Goal: Task Accomplishment & Management: Use online tool/utility

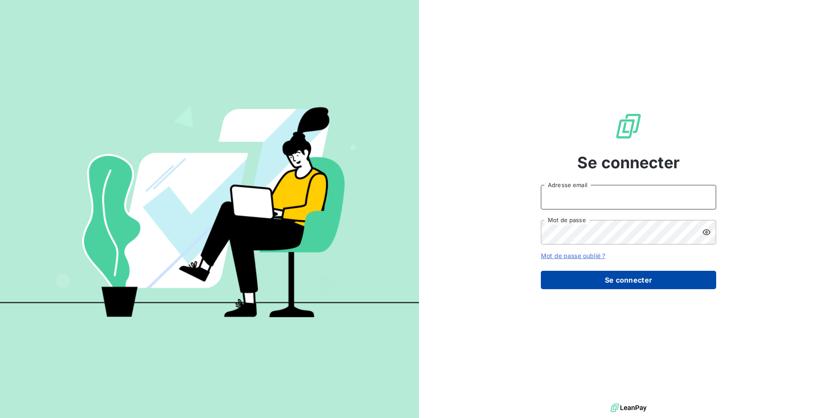
type input "[EMAIL_ADDRESS][DOMAIN_NAME]"
click at [622, 279] on button "Se connecter" at bounding box center [628, 280] width 175 height 18
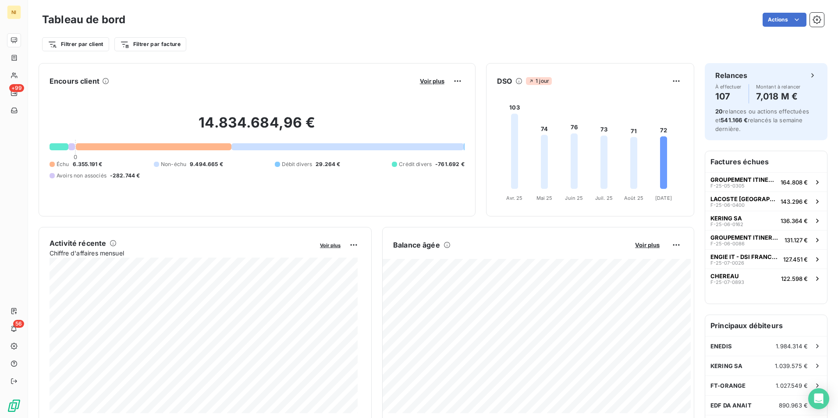
click at [321, 25] on div "Actions" at bounding box center [480, 20] width 688 height 14
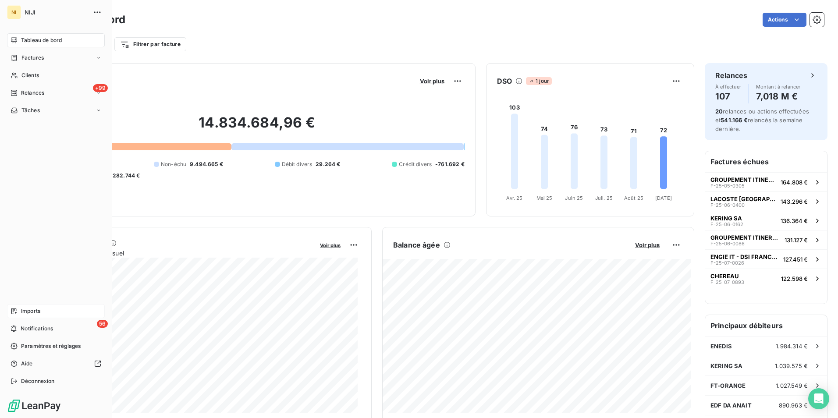
click at [28, 309] on span "Imports" at bounding box center [30, 311] width 19 height 8
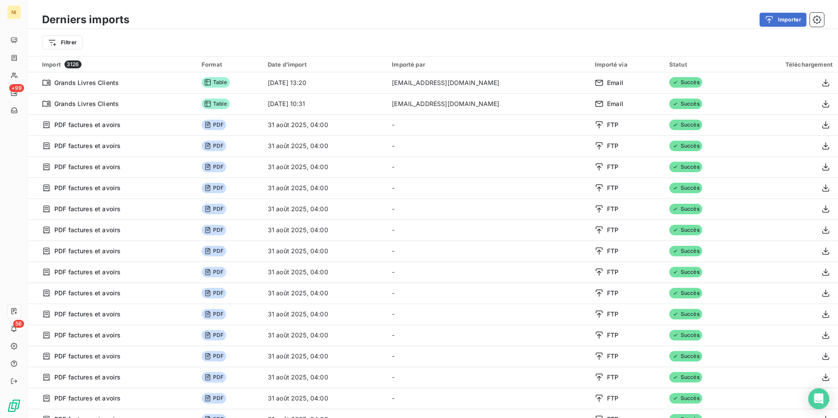
click at [519, 45] on div "Filtrer" at bounding box center [433, 42] width 782 height 17
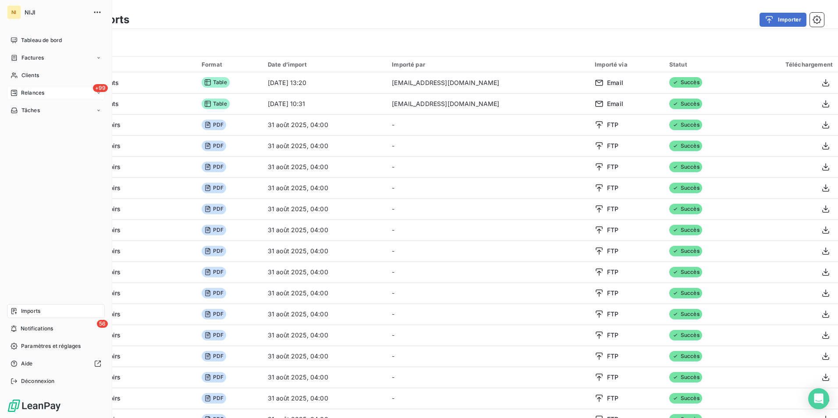
click at [29, 90] on span "Relances" at bounding box center [32, 93] width 23 height 8
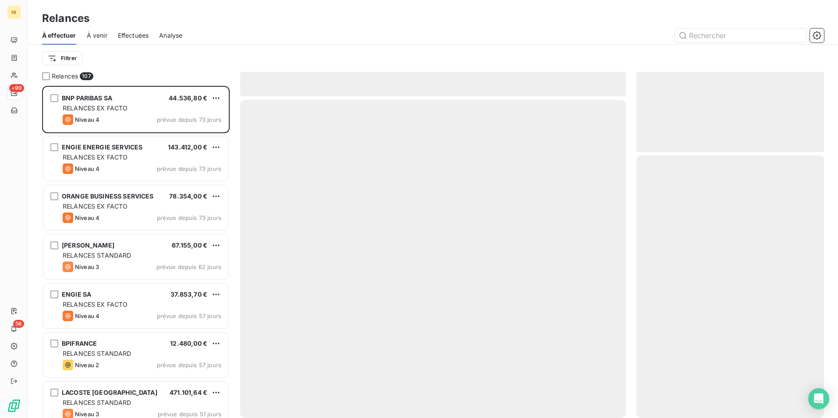
scroll to position [326, 181]
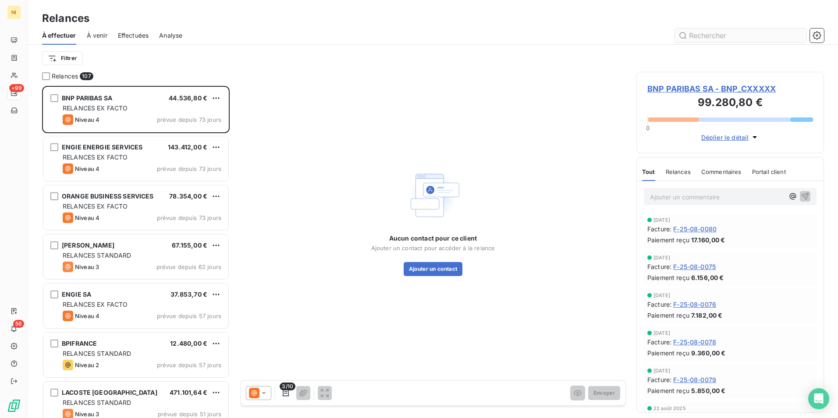
click at [754, 35] on input "text" at bounding box center [741, 35] width 132 height 14
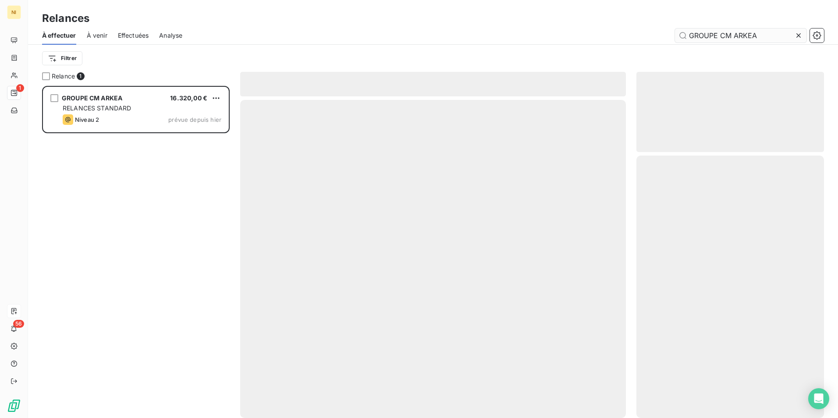
scroll to position [326, 181]
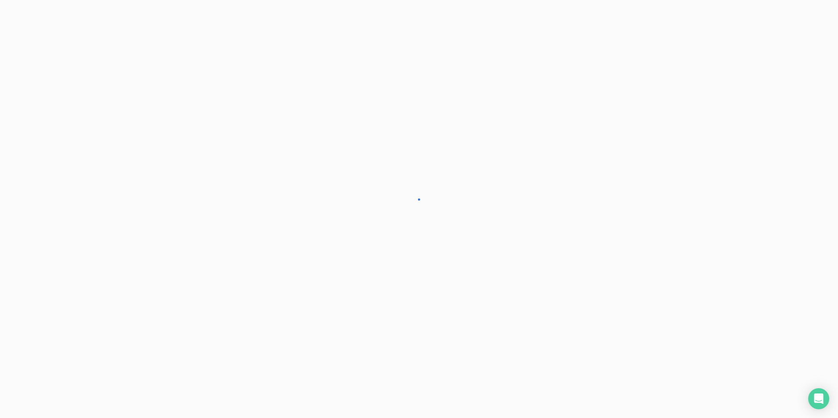
type input "GROUPE CM ARKEA"
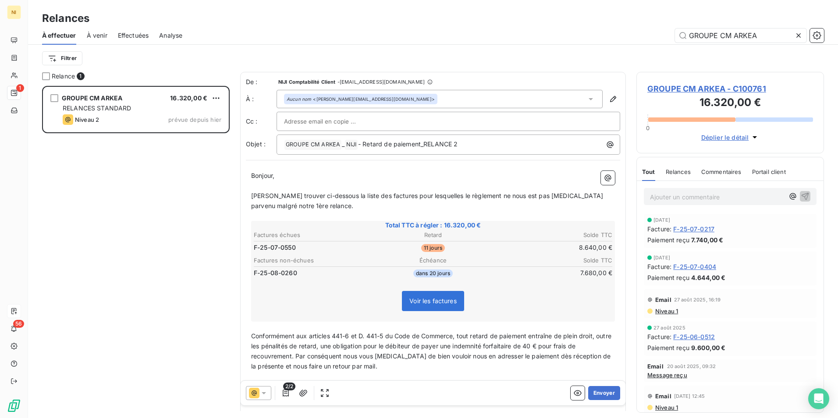
click at [267, 393] on icon at bounding box center [263, 393] width 9 height 9
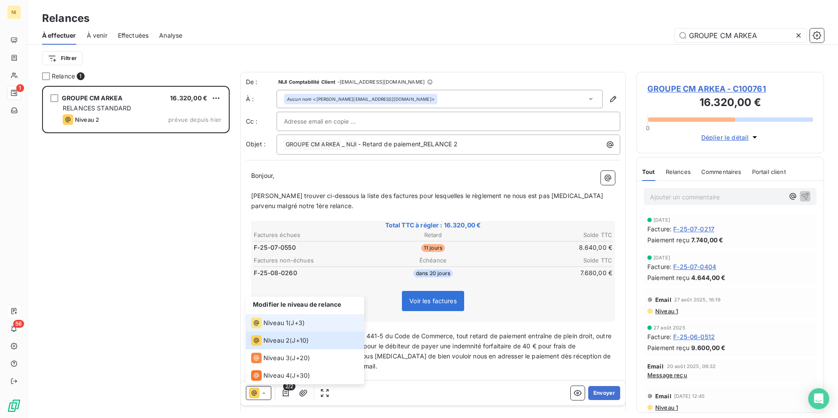
click at [275, 319] on span "Niveau 1" at bounding box center [275, 323] width 25 height 9
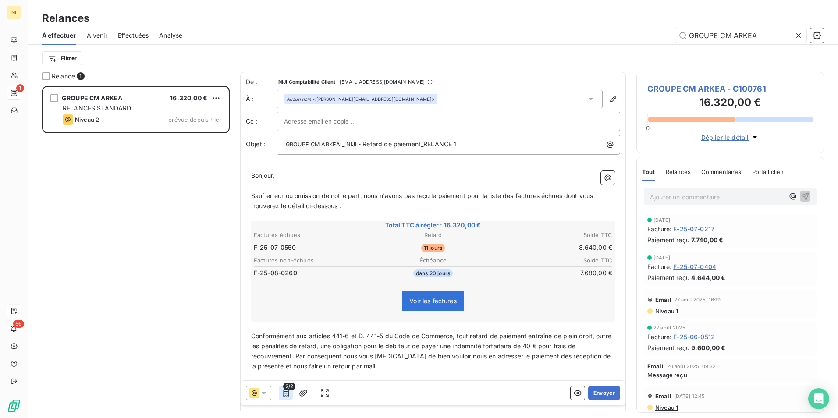
click at [287, 396] on icon "button" at bounding box center [286, 393] width 6 height 7
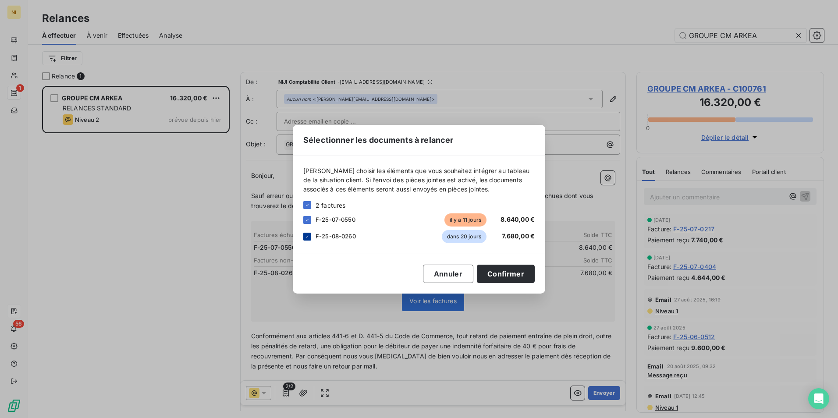
click at [303, 236] on div at bounding box center [307, 237] width 8 height 8
click at [489, 274] on button "Confirmer" at bounding box center [506, 274] width 58 height 18
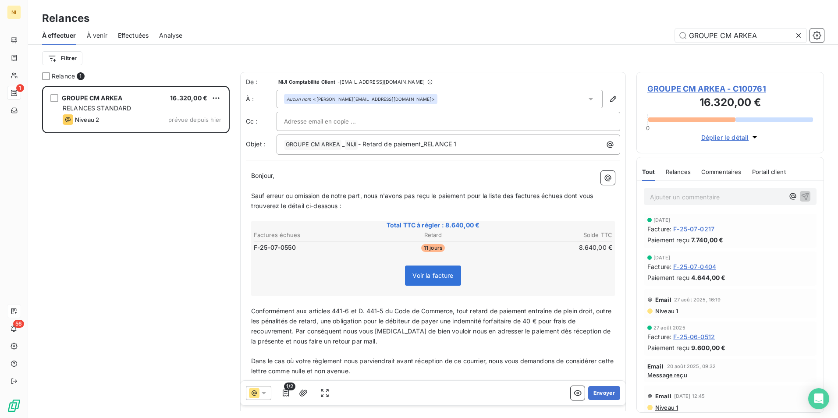
scroll to position [44, 0]
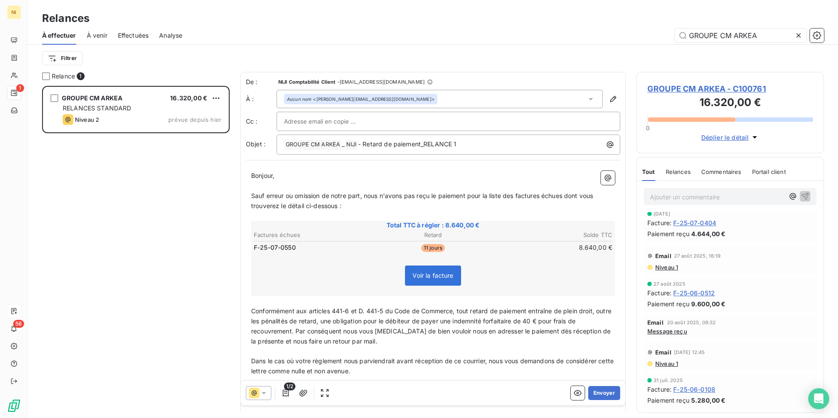
click at [661, 267] on span "Niveau 1" at bounding box center [666, 267] width 24 height 7
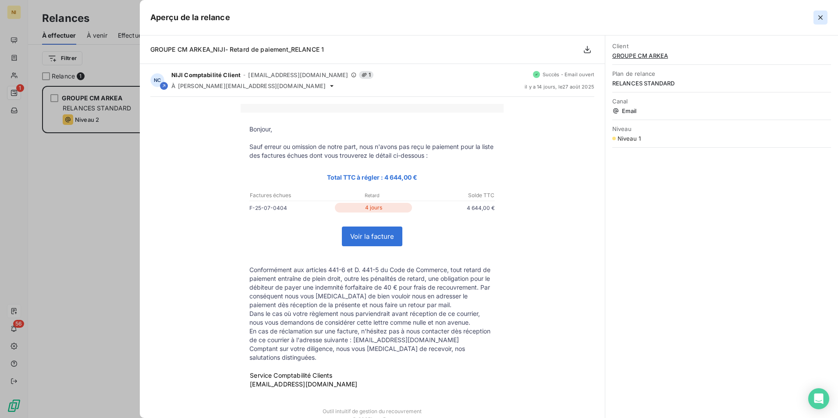
click at [817, 18] on icon "button" at bounding box center [820, 17] width 9 height 9
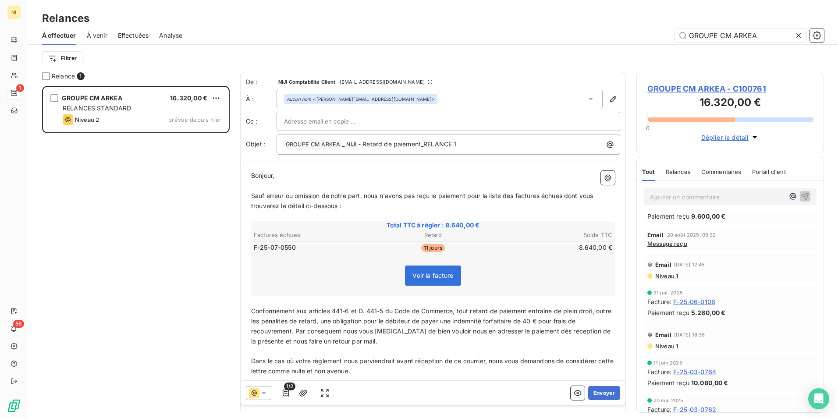
scroll to position [88, 0]
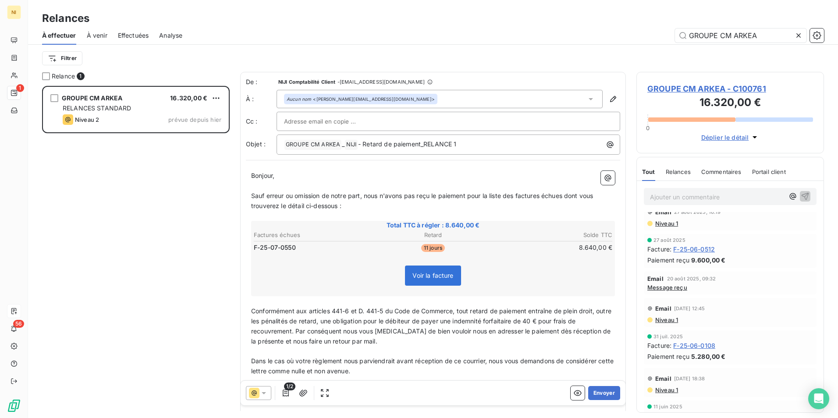
click at [663, 316] on span "Niveau 1" at bounding box center [666, 319] width 24 height 7
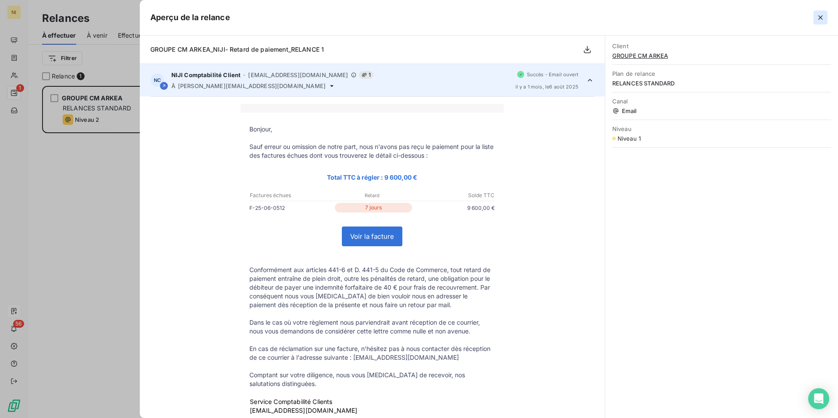
click at [817, 21] on icon "button" at bounding box center [820, 17] width 9 height 9
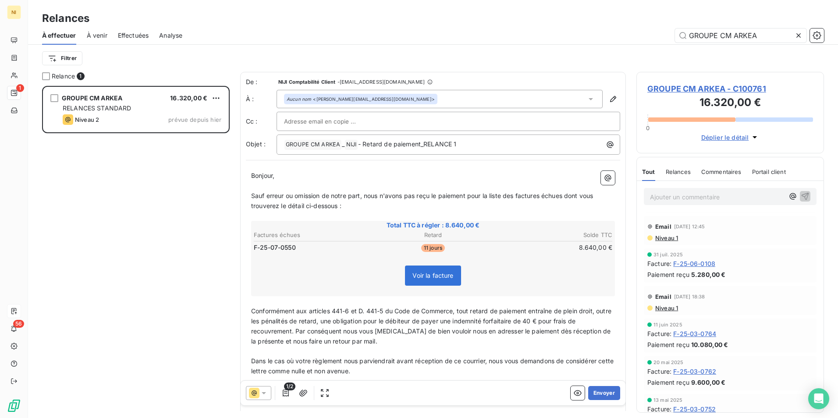
scroll to position [187, 0]
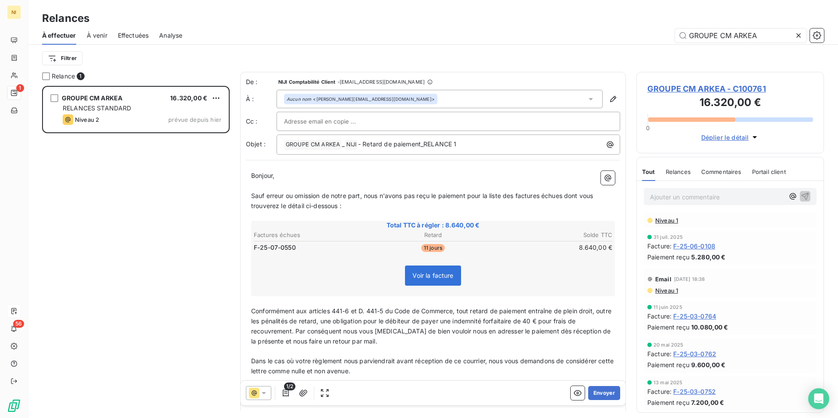
click at [670, 292] on span "Niveau 1" at bounding box center [666, 290] width 24 height 7
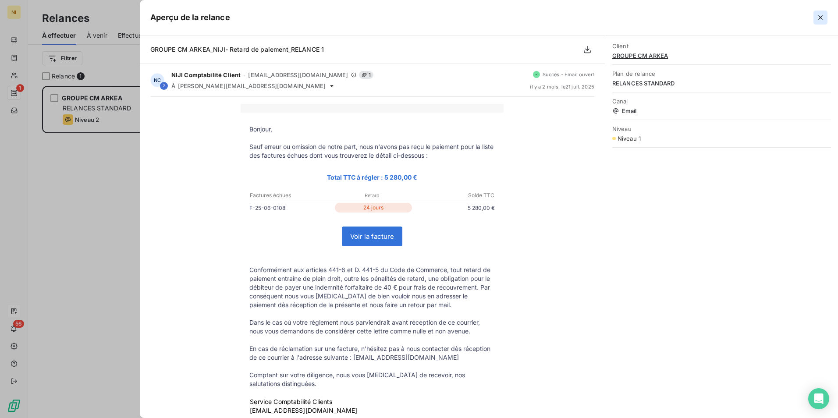
click at [820, 21] on icon "button" at bounding box center [820, 17] width 9 height 9
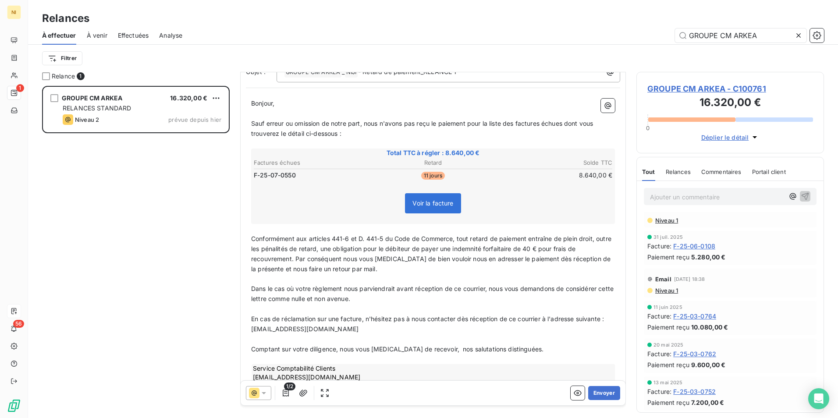
scroll to position [88, 0]
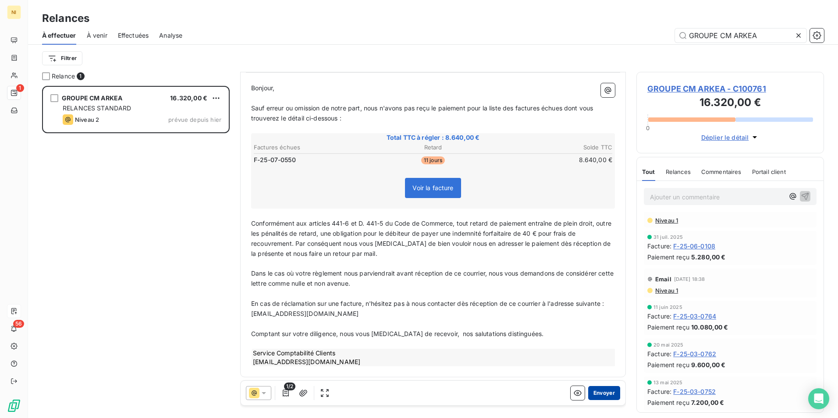
click at [592, 390] on button "Envoyer" at bounding box center [604, 393] width 32 height 14
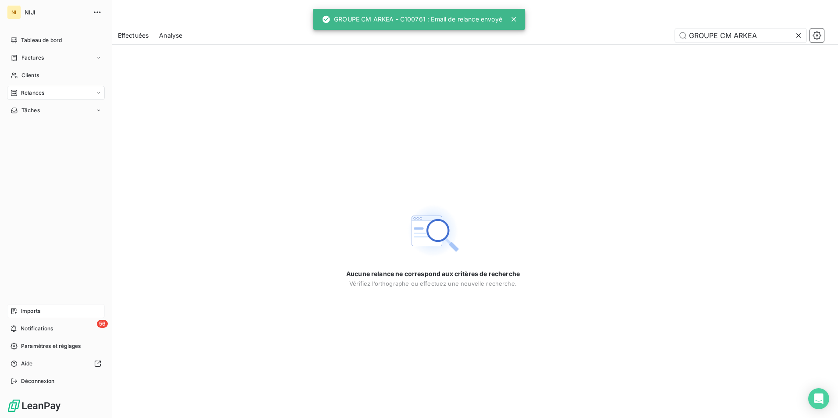
click at [30, 93] on span "Relances" at bounding box center [32, 93] width 23 height 8
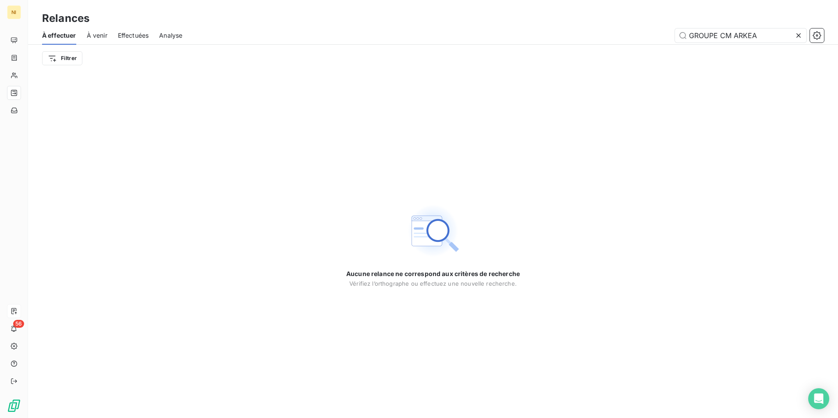
click at [803, 36] on icon at bounding box center [798, 35] width 9 height 9
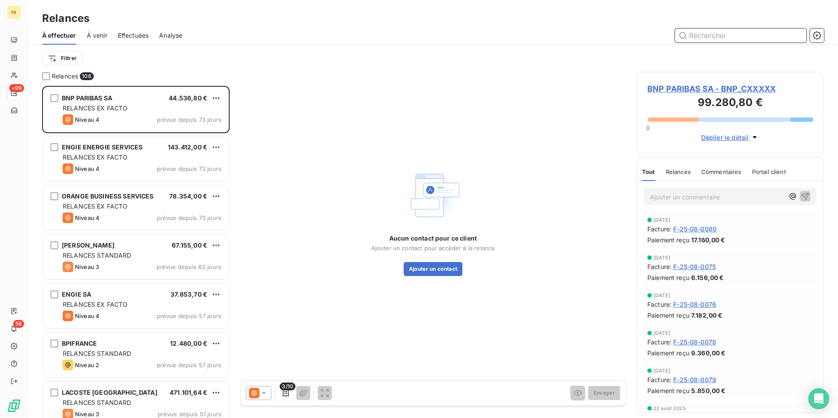
scroll to position [326, 181]
click at [769, 35] on input "text" at bounding box center [741, 35] width 132 height 14
paste input "FEDERAL EQUIPEMENTS"
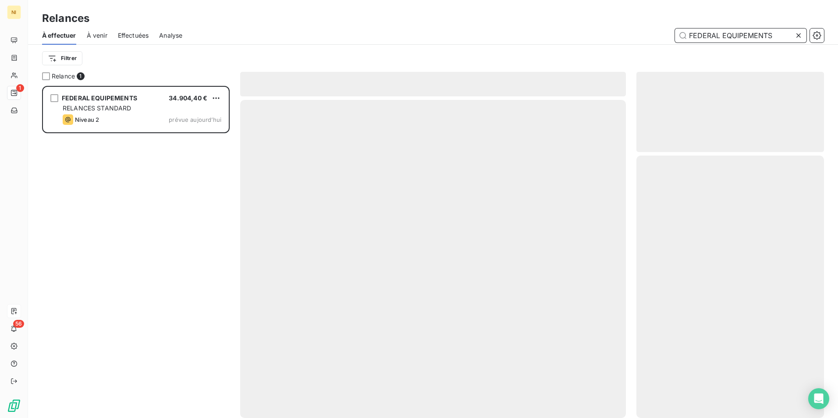
scroll to position [326, 181]
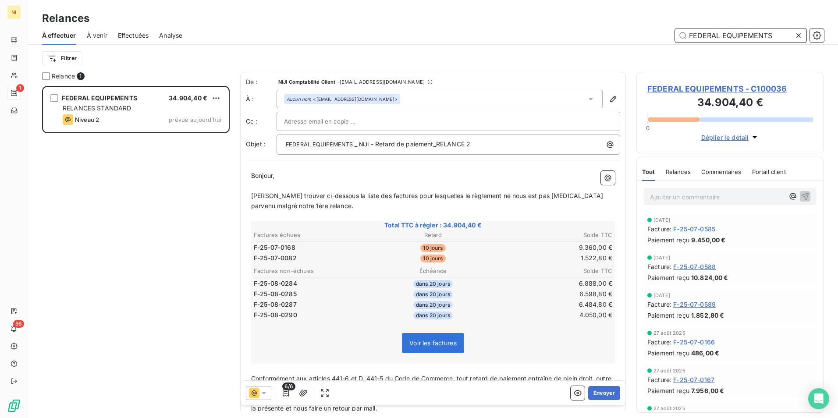
type input "FEDERAL EQUIPEMENTS"
drag, startPoint x: 296, startPoint y: 246, endPoint x: 252, endPoint y: 247, distance: 43.4
click at [252, 247] on table "Factures échues Retard Solde TTC F-25-07-0168 10 jours 9.360,00 € F-25-07-0082 …" at bounding box center [432, 247] width 361 height 34
drag, startPoint x: 255, startPoint y: 248, endPoint x: 294, endPoint y: 246, distance: 39.1
click at [294, 246] on span "F-25-07-0168" at bounding box center [275, 247] width 42 height 9
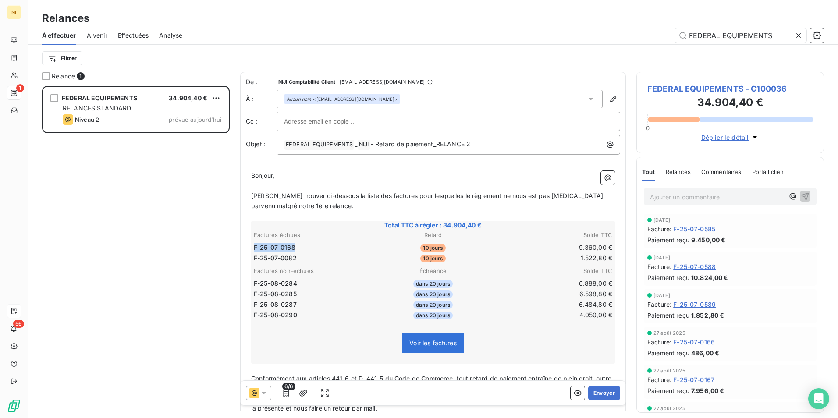
drag, startPoint x: 298, startPoint y: 246, endPoint x: 253, endPoint y: 244, distance: 44.3
click at [253, 244] on td "F-25-07-0168" at bounding box center [312, 248] width 119 height 10
drag, startPoint x: 253, startPoint y: 246, endPoint x: 296, endPoint y: 251, distance: 43.2
click at [296, 251] on td "F-25-07-0168" at bounding box center [312, 248] width 119 height 10
drag, startPoint x: 295, startPoint y: 249, endPoint x: 253, endPoint y: 248, distance: 42.5
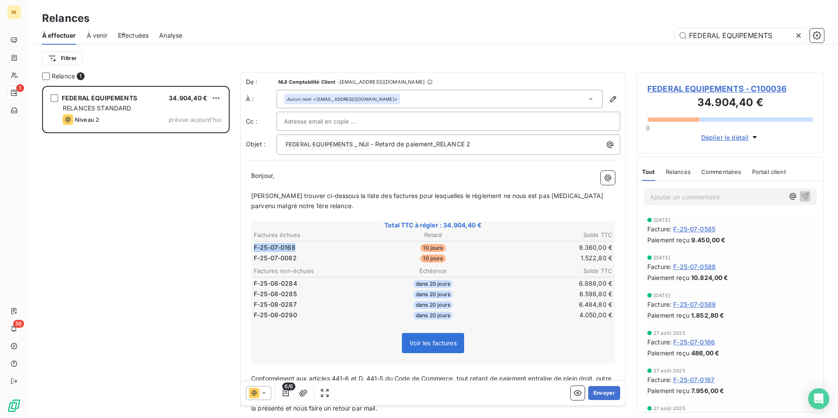
click at [253, 248] on table "Factures échues Retard Solde TTC F-25-07-0168 10 jours 9.360,00 € F-25-07-0082 …" at bounding box center [432, 247] width 361 height 34
drag, startPoint x: 257, startPoint y: 248, endPoint x: 302, endPoint y: 249, distance: 44.7
click at [302, 249] on td "F-25-07-0168" at bounding box center [312, 248] width 119 height 10
drag, startPoint x: 253, startPoint y: 249, endPoint x: 296, endPoint y: 249, distance: 43.4
click at [296, 249] on table "Factures échues Retard Solde TTC F-25-07-0168 10 jours 9.360,00 € F-25-07-0082 …" at bounding box center [432, 247] width 361 height 34
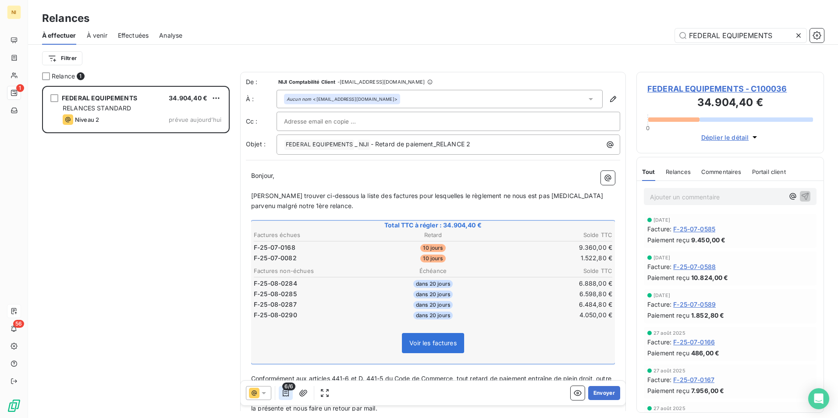
click at [284, 395] on icon "button" at bounding box center [285, 393] width 9 height 9
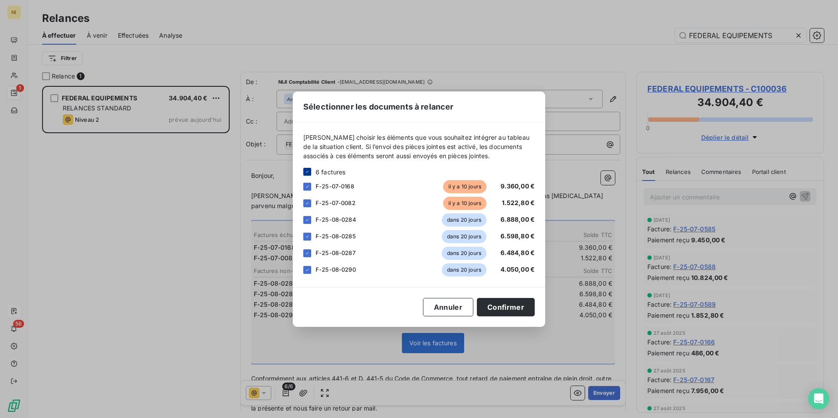
click at [309, 171] on icon at bounding box center [307, 171] width 5 height 5
click at [192, 368] on div "Sélectionner les documents à relancer [PERSON_NAME] choisir les éléments que vo…" at bounding box center [419, 209] width 838 height 418
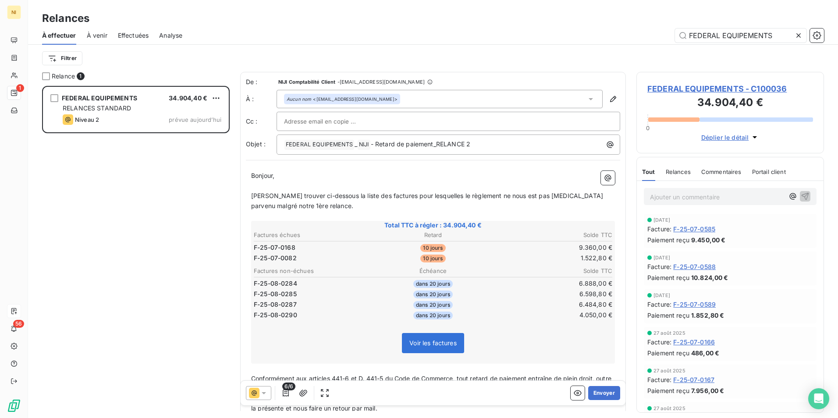
click at [264, 394] on icon at bounding box center [264, 393] width 4 height 2
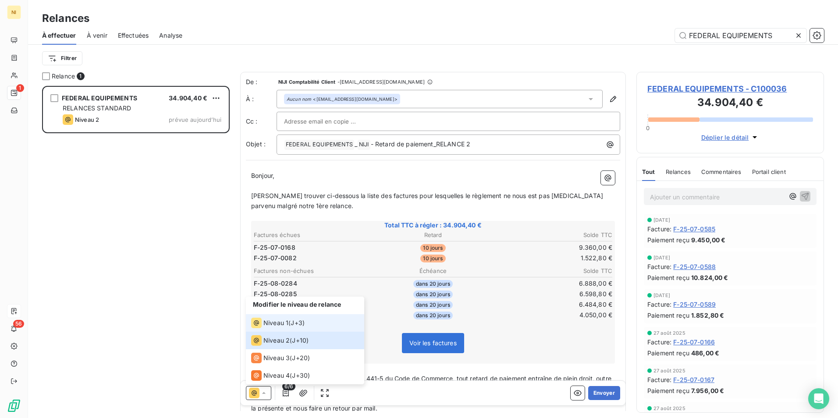
click at [280, 319] on span "Niveau 1" at bounding box center [275, 323] width 25 height 9
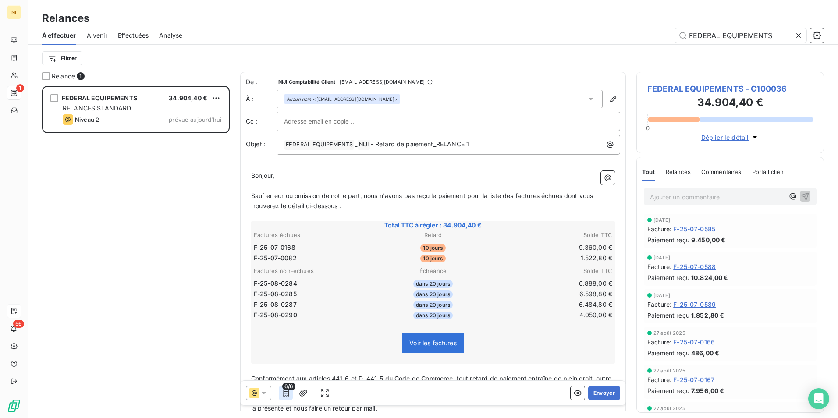
click at [290, 391] on icon "button" at bounding box center [285, 393] width 9 height 9
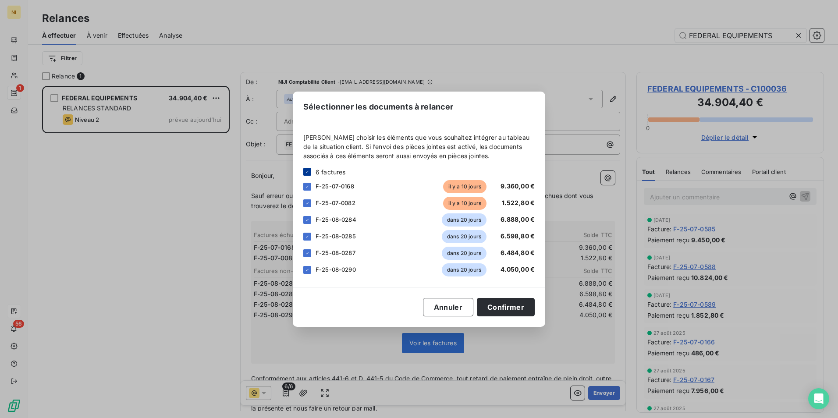
click at [307, 172] on icon at bounding box center [307, 172] width 3 height 2
click at [307, 199] on div at bounding box center [307, 203] width 8 height 8
click at [504, 308] on button "Confirmer" at bounding box center [506, 307] width 58 height 18
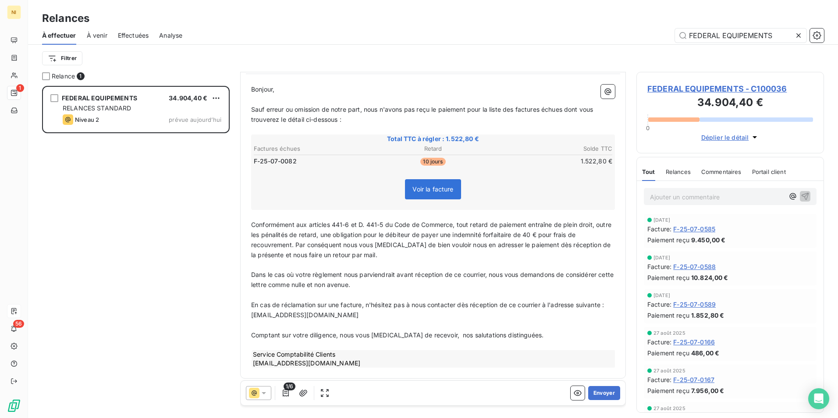
scroll to position [90, 0]
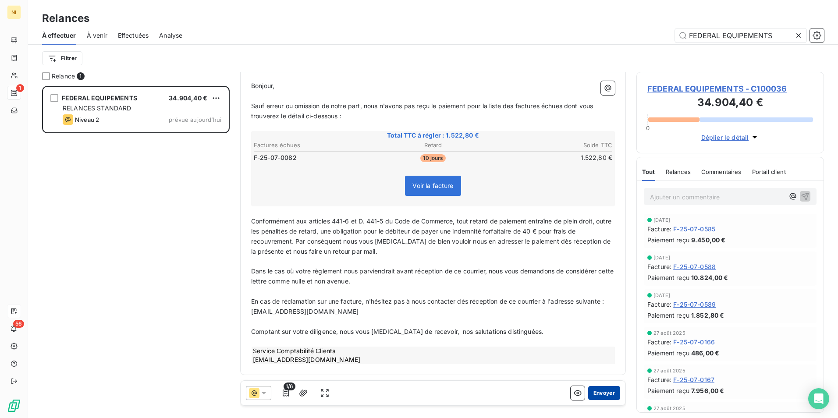
click at [596, 388] on button "Envoyer" at bounding box center [604, 393] width 32 height 14
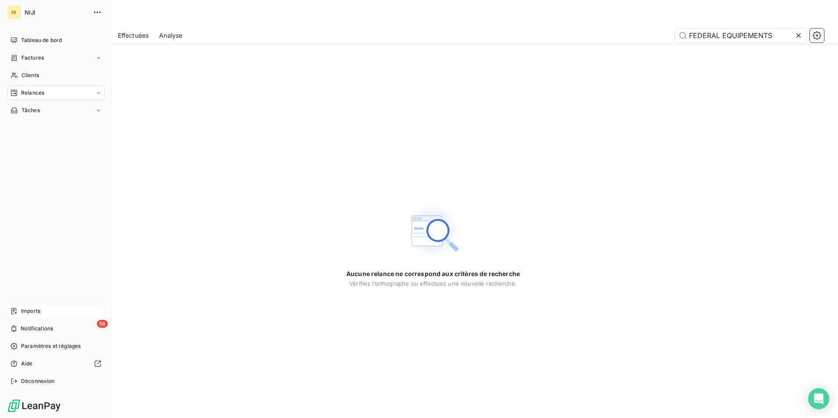
click at [22, 90] on span "Relances" at bounding box center [32, 93] width 23 height 8
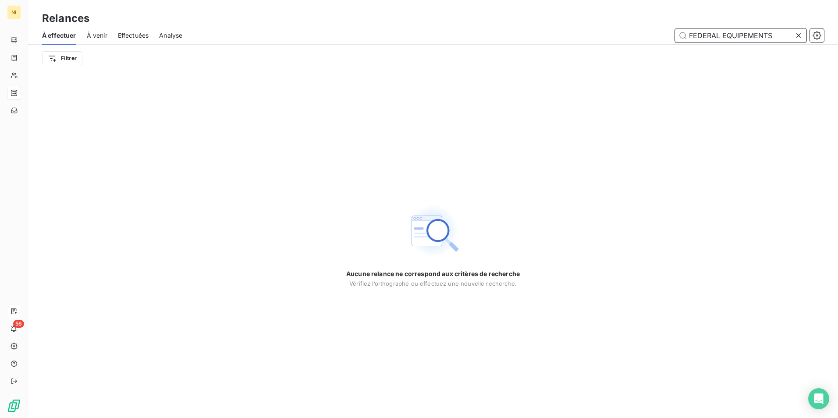
click at [729, 31] on input "FEDERAL EQUIPEMENTS" at bounding box center [741, 35] width 132 height 14
click at [803, 34] on div at bounding box center [800, 35] width 12 height 14
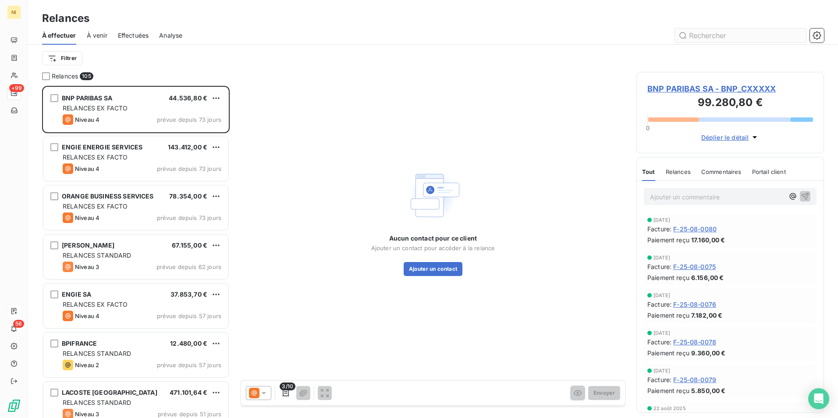
scroll to position [326, 181]
click at [748, 37] on input "text" at bounding box center [741, 35] width 132 height 14
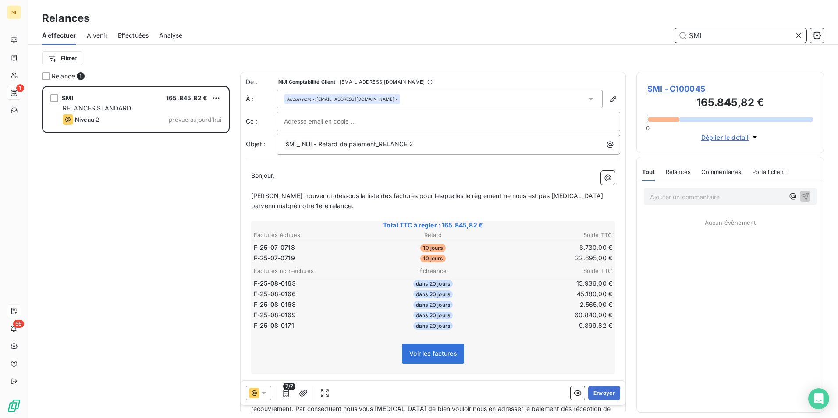
scroll to position [326, 181]
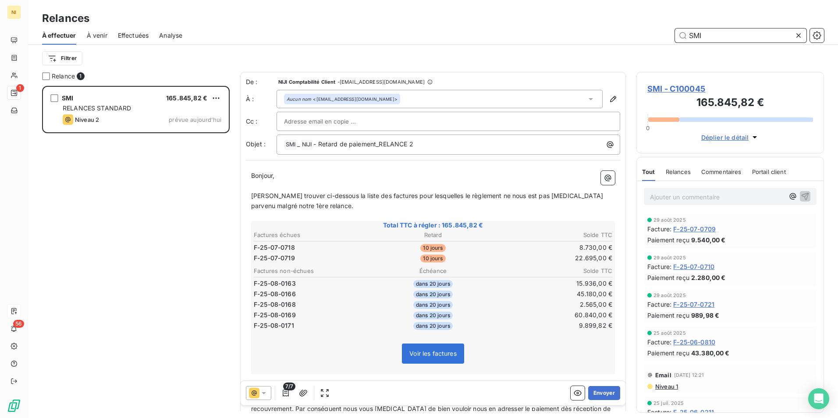
type input "SMI"
click at [517, 57] on div "Filtrer" at bounding box center [433, 58] width 782 height 17
click at [266, 393] on icon at bounding box center [263, 393] width 9 height 9
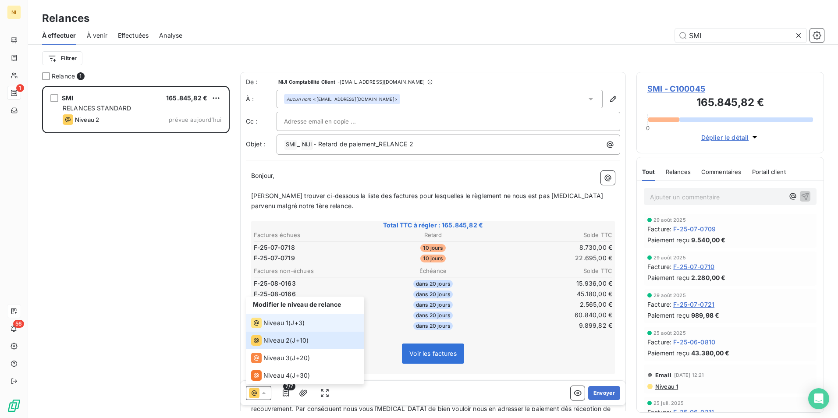
click at [276, 318] on div "Niveau 1" at bounding box center [269, 323] width 37 height 11
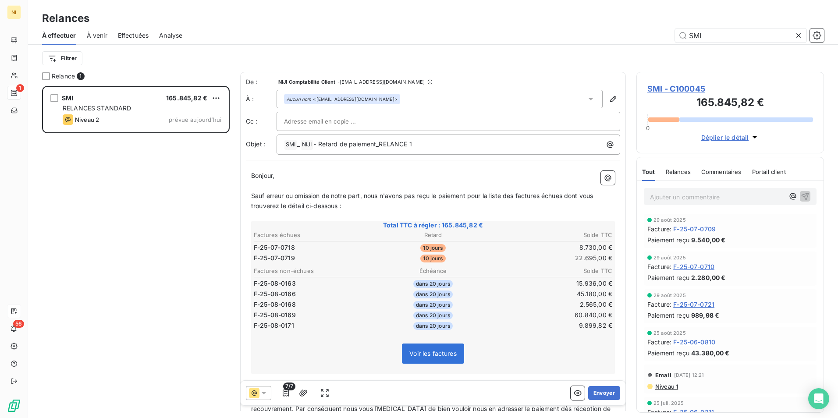
click at [283, 390] on span "7/7" at bounding box center [289, 387] width 12 height 8
click at [289, 394] on icon "button" at bounding box center [285, 393] width 9 height 9
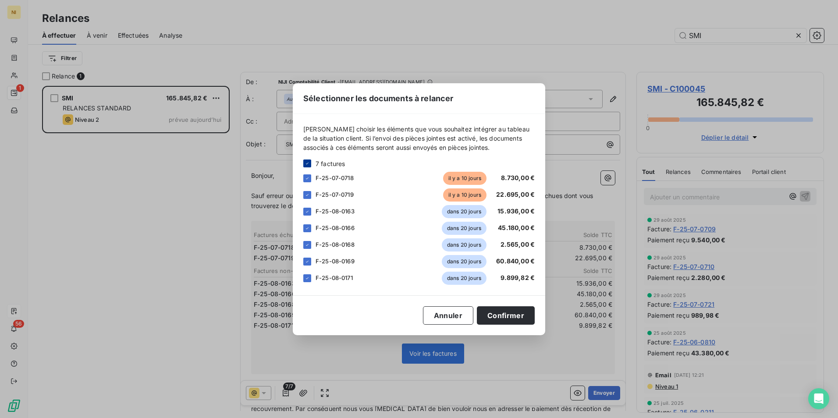
click at [308, 165] on icon at bounding box center [307, 163] width 5 height 5
click at [308, 196] on div at bounding box center [307, 195] width 8 height 8
click at [308, 174] on div at bounding box center [307, 178] width 8 height 8
click at [518, 316] on button "Confirmer" at bounding box center [506, 315] width 58 height 18
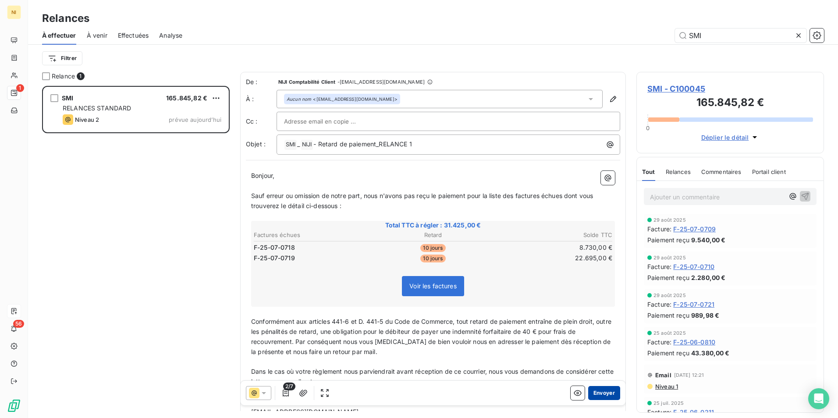
click at [598, 395] on button "Envoyer" at bounding box center [604, 393] width 32 height 14
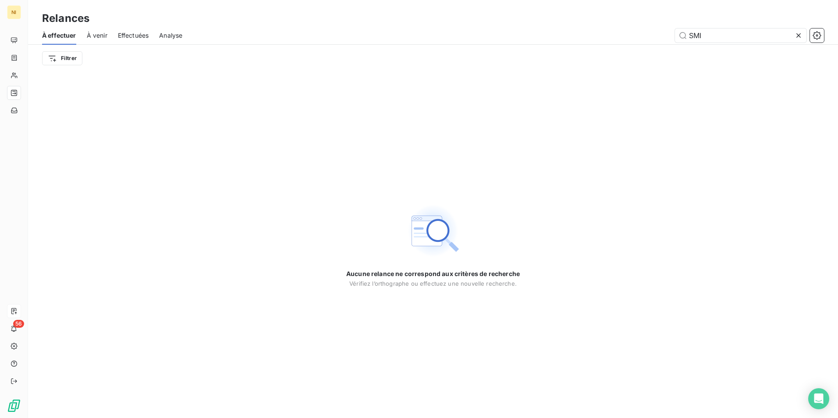
click at [802, 32] on icon at bounding box center [798, 35] width 9 height 9
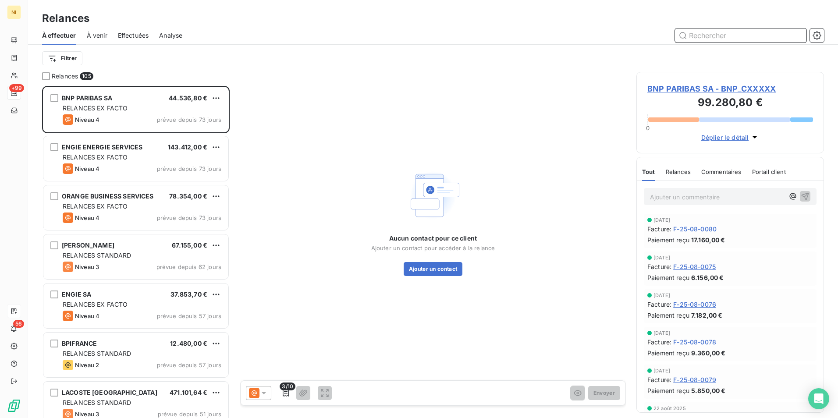
scroll to position [326, 181]
click at [760, 39] on input "text" at bounding box center [741, 35] width 132 height 14
paste input "[PERSON_NAME] FORCE"
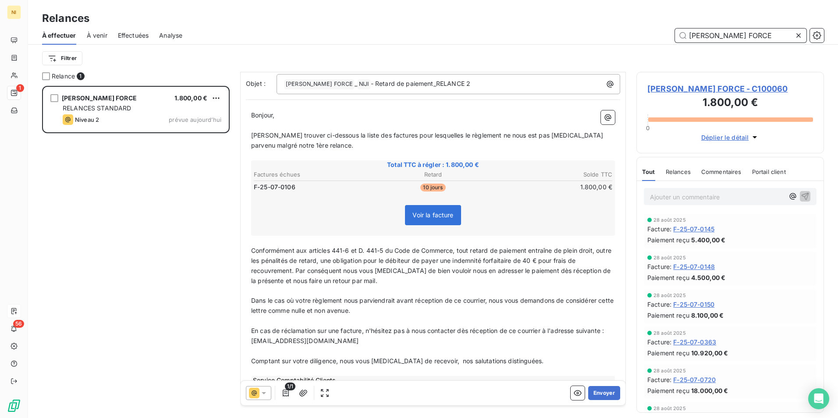
scroll to position [46, 0]
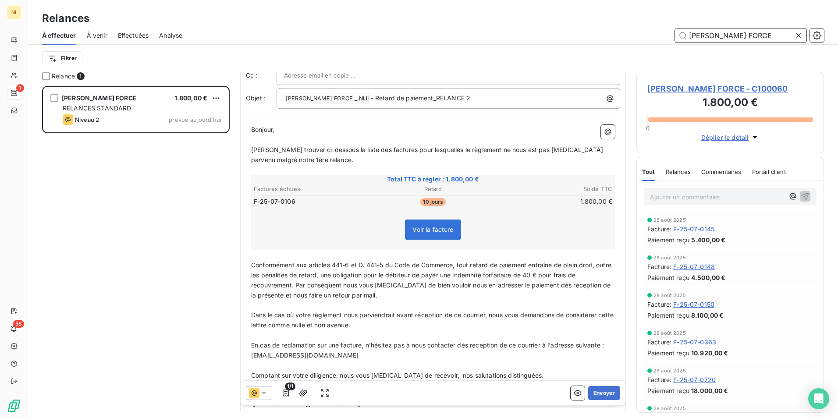
type input "[PERSON_NAME] FORCE"
click at [264, 395] on icon at bounding box center [263, 393] width 9 height 9
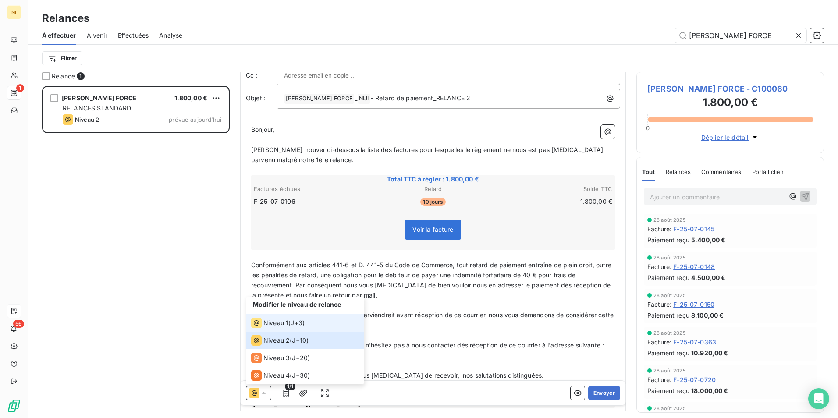
click at [277, 323] on span "Niveau 1" at bounding box center [275, 323] width 25 height 9
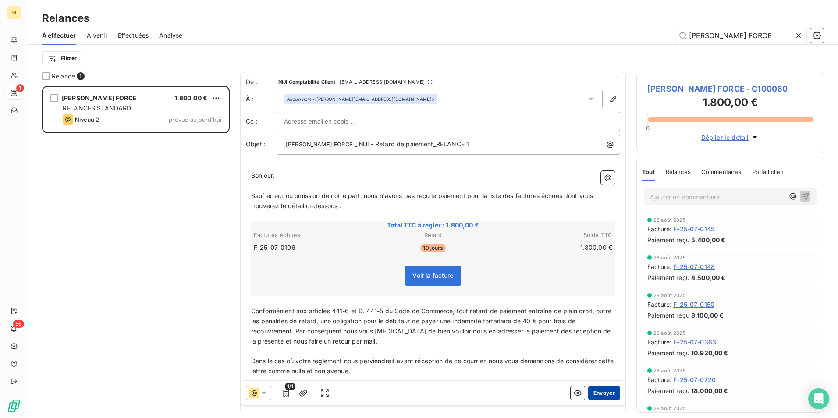
click at [595, 395] on button "Envoyer" at bounding box center [604, 393] width 32 height 14
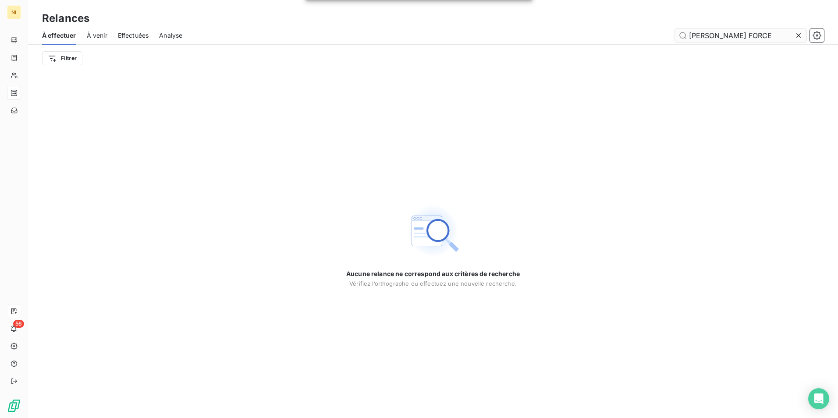
click at [800, 31] on icon at bounding box center [798, 35] width 9 height 9
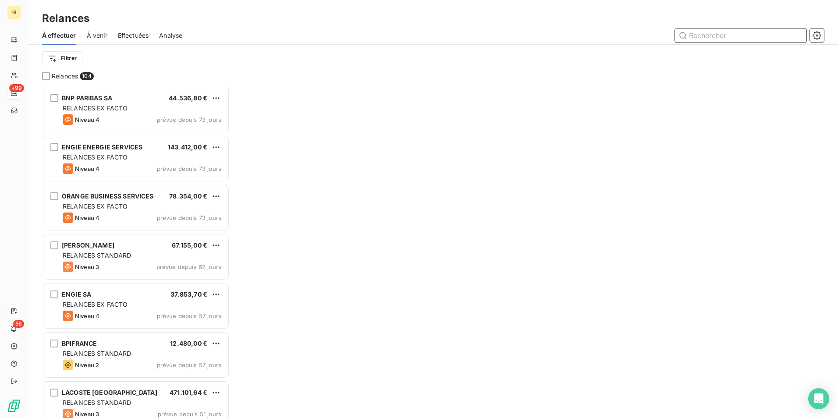
scroll to position [326, 181]
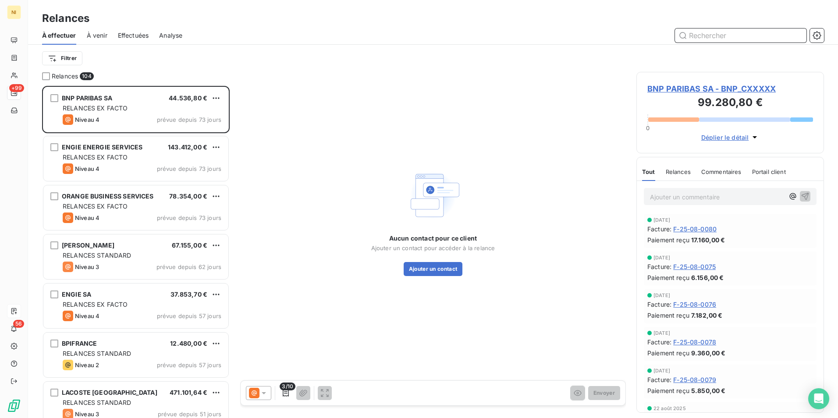
click at [719, 39] on input "text" at bounding box center [741, 35] width 132 height 14
paste input "BROADPEAK SA"
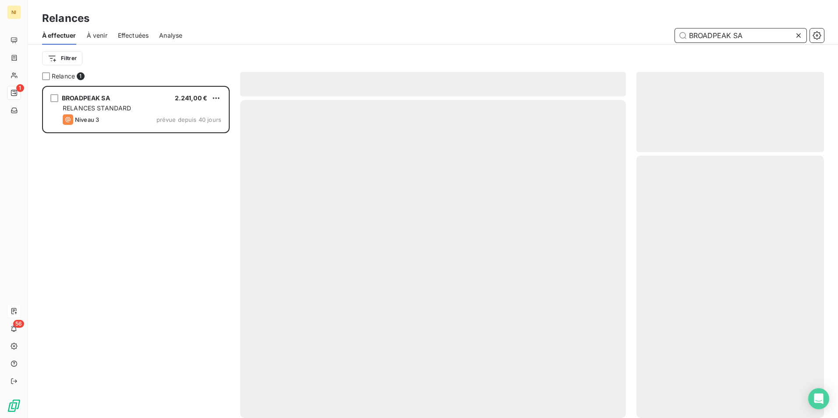
scroll to position [326, 181]
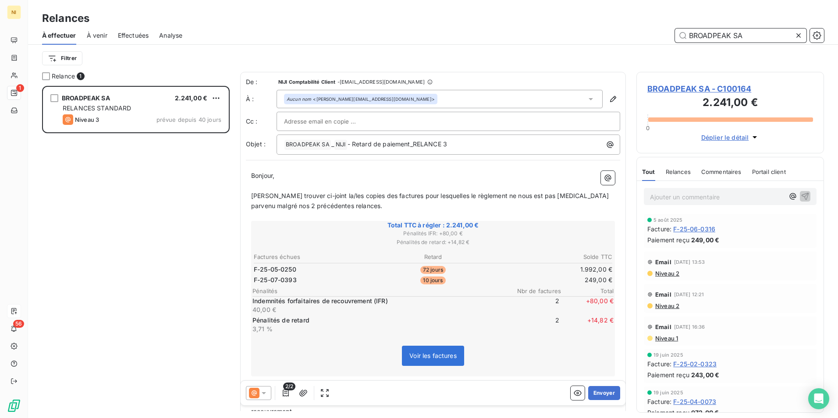
type input "BROADPEAK SA"
